Goal: Information Seeking & Learning: Learn about a topic

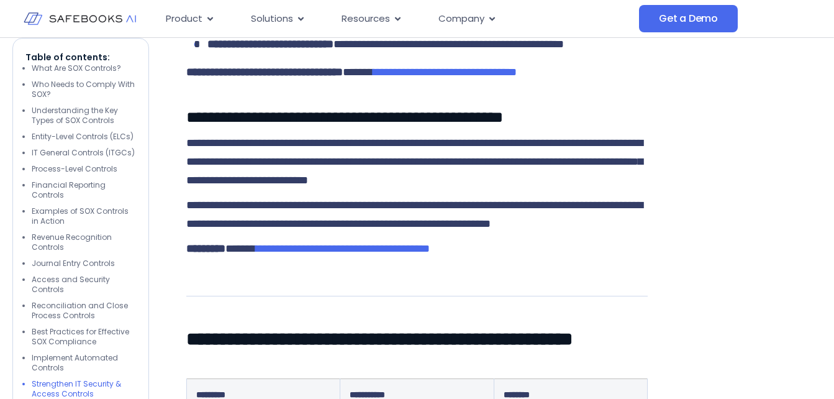
scroll to position [4386, 0]
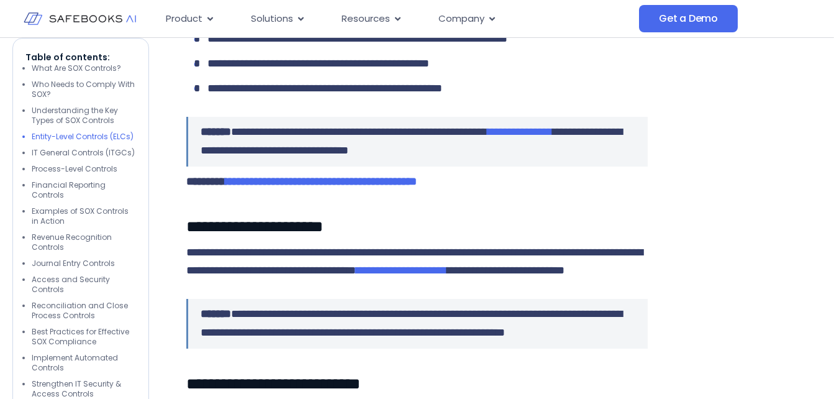
scroll to position [1715, 0]
